Goal: Task Accomplishment & Management: Use online tool/utility

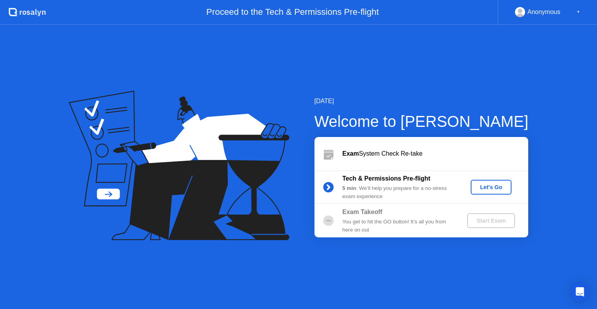
click at [437, 305] on div "[DATE] Welcome to [PERSON_NAME] Exam System Check Re-take Tech & Permissions Pr…" at bounding box center [298, 167] width 597 height 284
click at [491, 186] on div "Let's Go" at bounding box center [491, 187] width 35 height 6
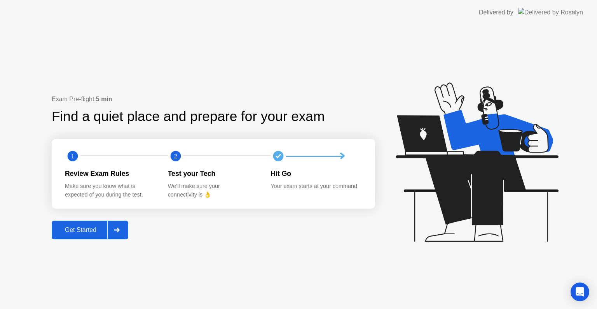
click at [90, 227] on div "Get Started" at bounding box center [80, 229] width 53 height 7
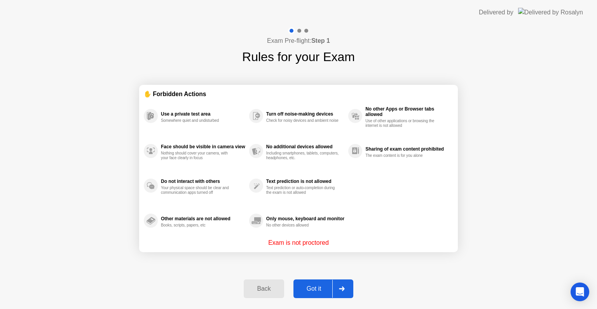
click at [317, 289] on div "Got it" at bounding box center [314, 288] width 37 height 7
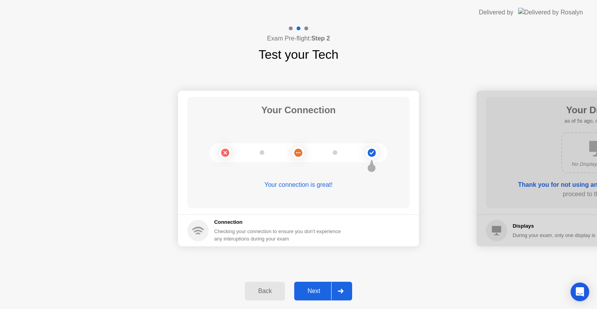
click at [317, 289] on div "Next" at bounding box center [314, 290] width 35 height 7
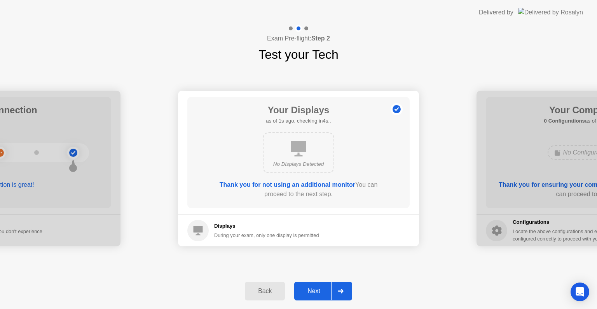
click at [317, 289] on div "Next" at bounding box center [314, 290] width 35 height 7
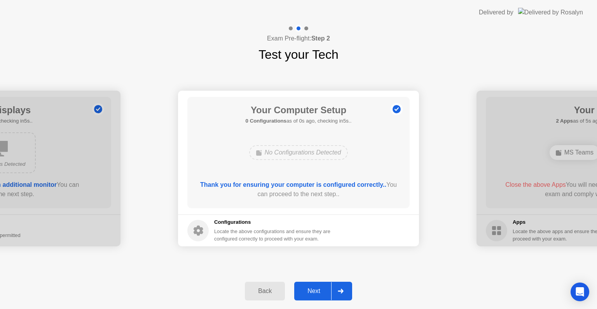
click at [317, 289] on div "Next" at bounding box center [314, 290] width 35 height 7
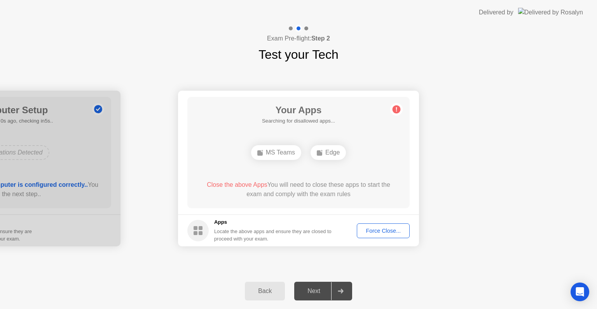
click at [381, 232] on div "Force Close..." at bounding box center [383, 230] width 47 height 6
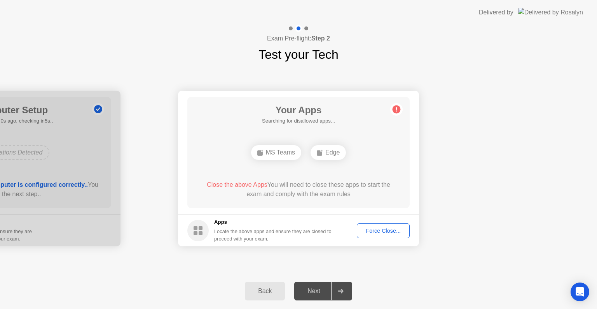
click at [375, 227] on div "Force Close..." at bounding box center [383, 230] width 47 height 6
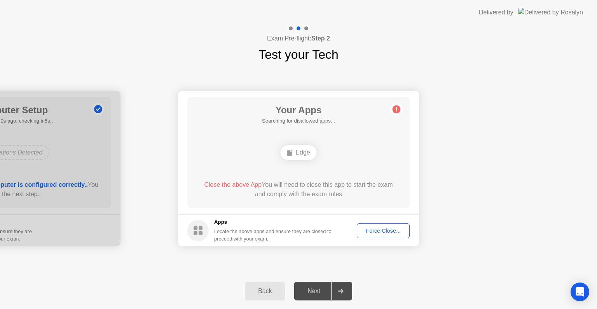
click at [380, 234] on div "Force Close..." at bounding box center [383, 230] width 47 height 6
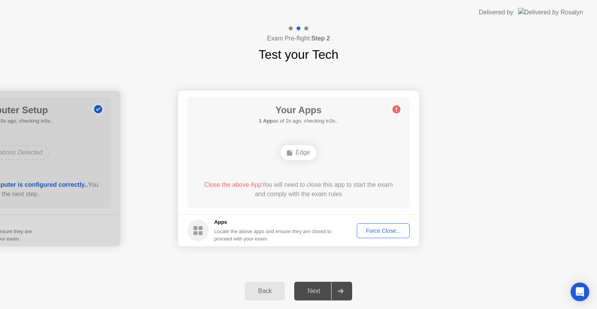
click at [387, 232] on div "Force Close..." at bounding box center [383, 230] width 47 height 6
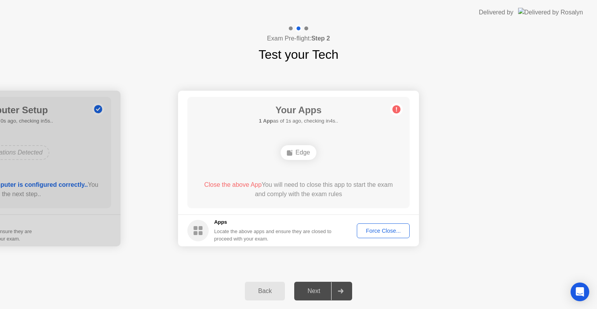
click at [385, 228] on div "Force Close..." at bounding box center [383, 230] width 47 height 6
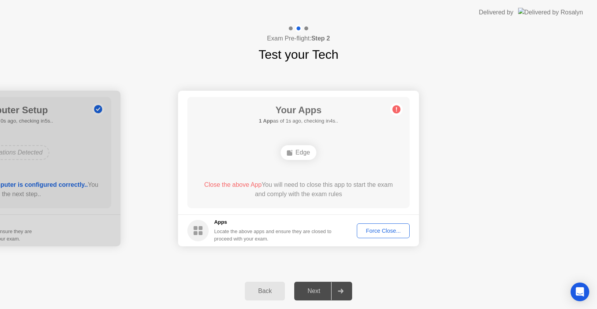
click at [387, 228] on div "Force Close..." at bounding box center [383, 230] width 47 height 6
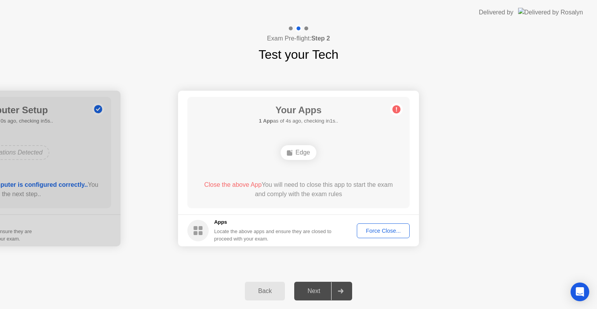
click at [390, 236] on button "Force Close..." at bounding box center [383, 230] width 53 height 15
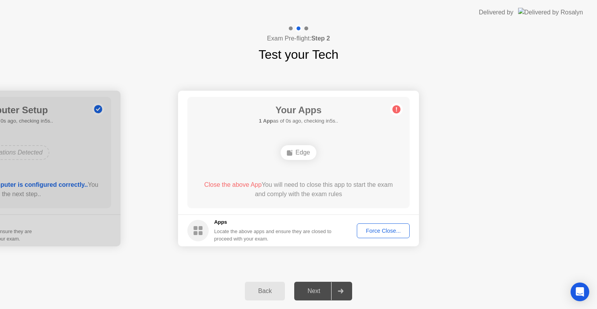
click at [388, 233] on div "Force Close..." at bounding box center [383, 230] width 47 height 6
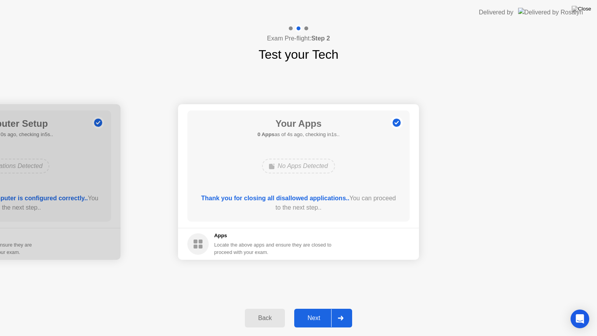
click at [317, 308] on div "Next" at bounding box center [314, 318] width 35 height 7
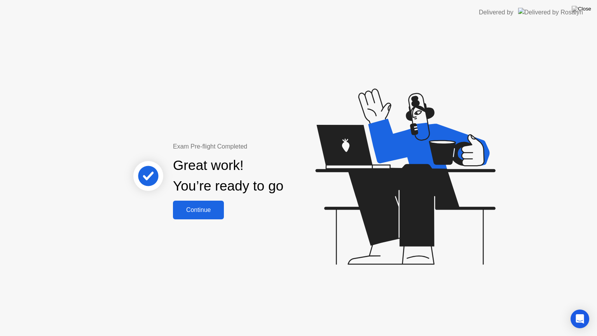
click at [206, 212] on div "Continue" at bounding box center [198, 209] width 46 height 7
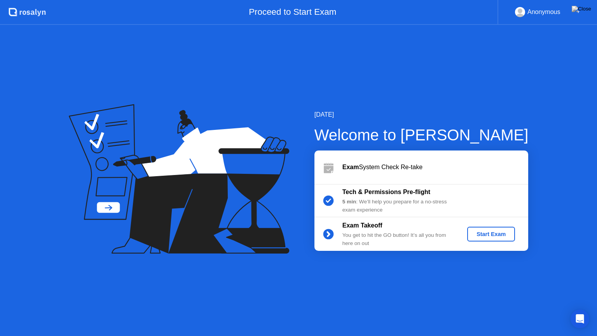
click at [497, 233] on div "Start Exam" at bounding box center [492, 234] width 42 height 6
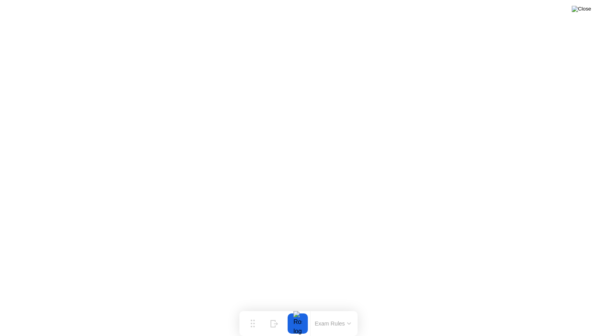
click at [583, 12] on img at bounding box center [581, 9] width 19 height 6
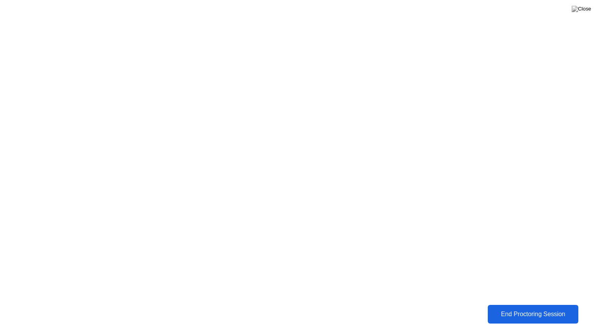
click at [513, 308] on div "End Proctoring Session" at bounding box center [533, 314] width 86 height 7
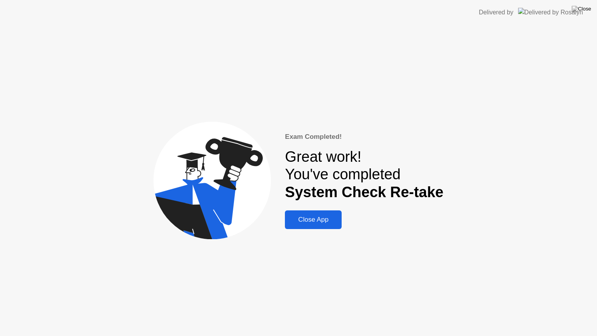
click at [327, 217] on div "Close App" at bounding box center [313, 220] width 52 height 8
